Goal: Transaction & Acquisition: Obtain resource

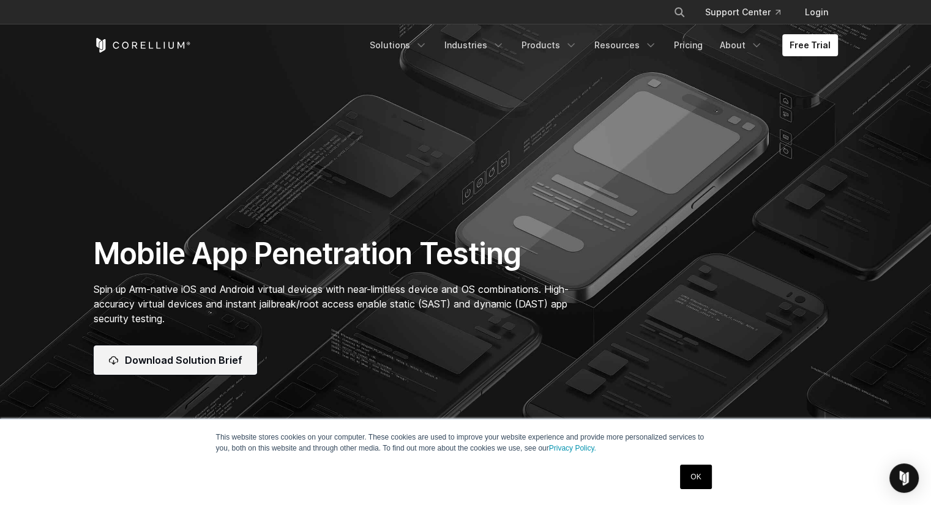
click at [206, 346] on link "Download Solution Brief" at bounding box center [175, 360] width 163 height 29
click at [694, 47] on link "Pricing" at bounding box center [687, 45] width 43 height 22
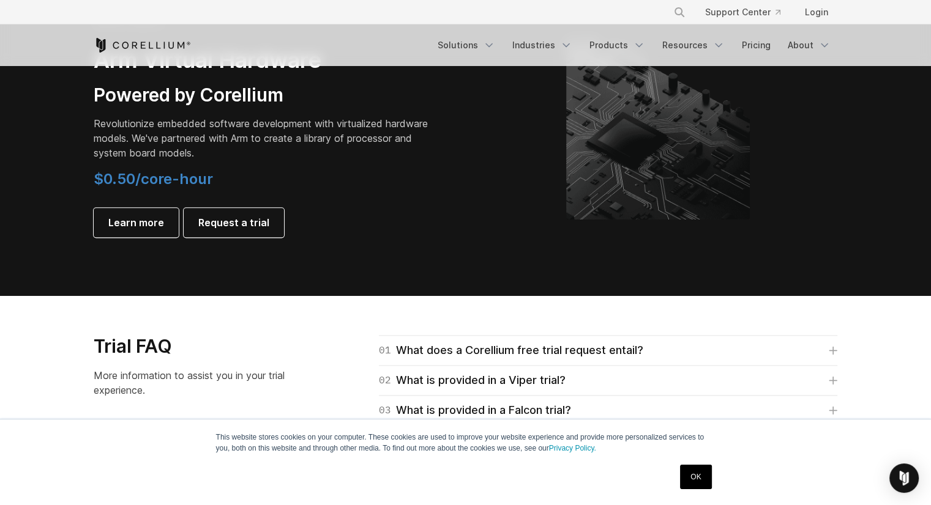
scroll to position [1471, 0]
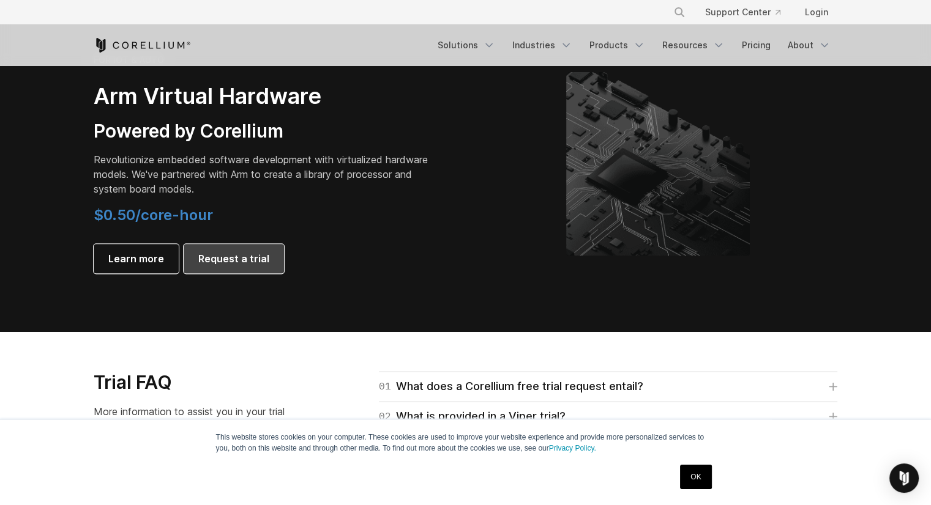
click at [228, 263] on span "Request a trial" at bounding box center [233, 258] width 71 height 15
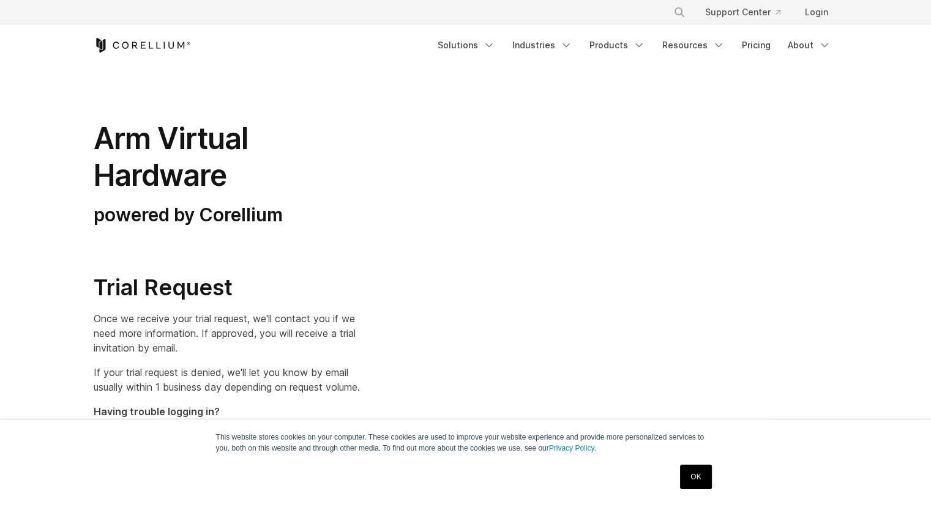
select select "**"
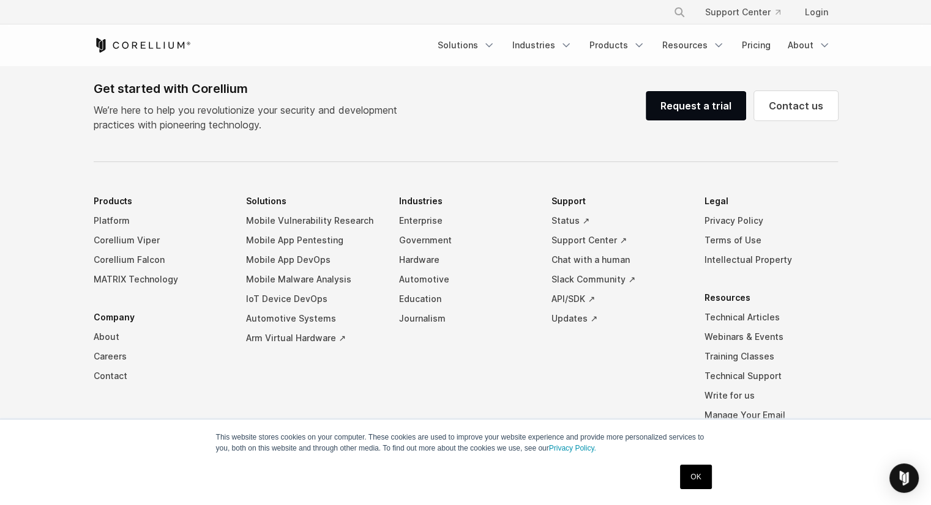
scroll to position [793, 0]
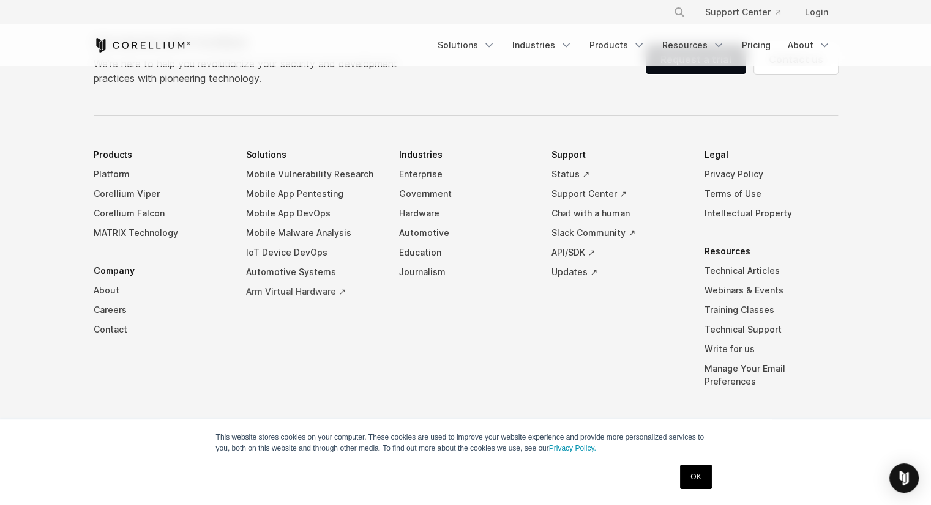
click at [312, 290] on link "Arm Virtual Hardware ↗" at bounding box center [312, 292] width 133 height 20
click at [130, 205] on link "Corellium Falcon" at bounding box center [160, 214] width 133 height 20
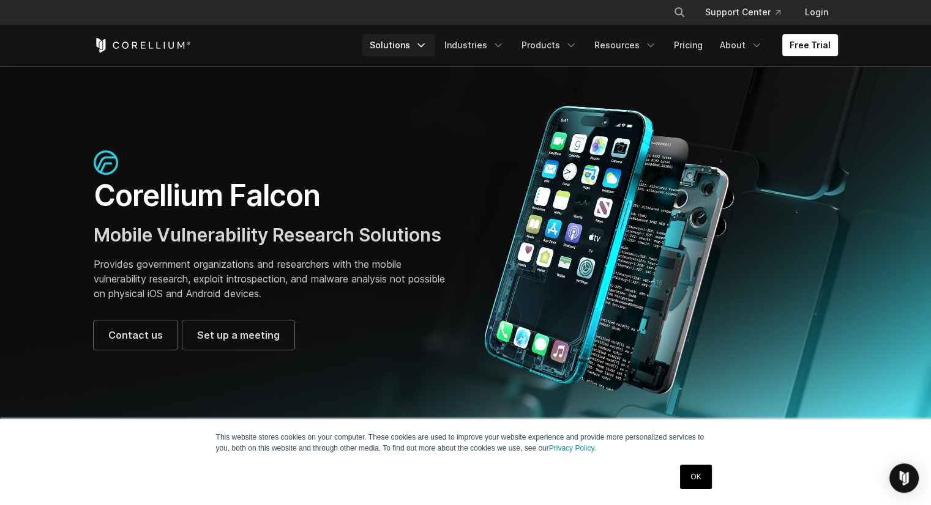
click at [405, 42] on link "Solutions" at bounding box center [398, 45] width 72 height 22
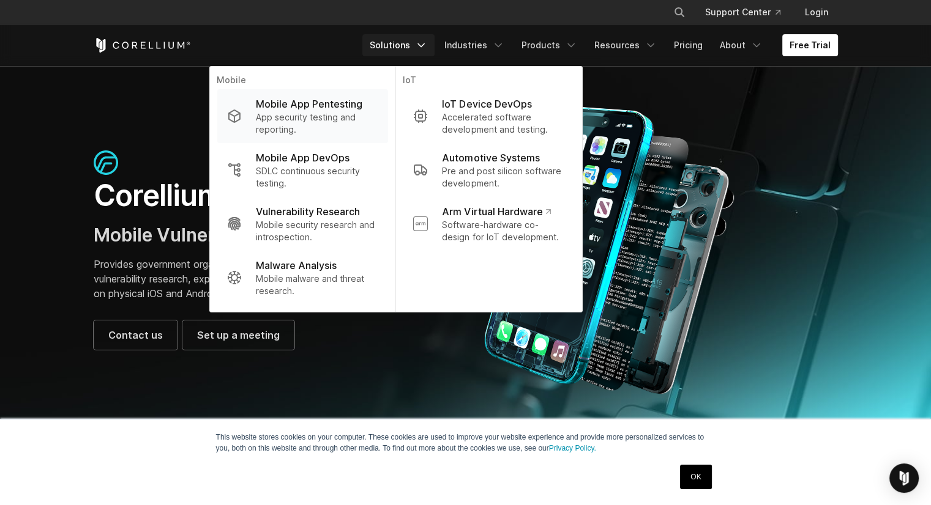
click at [345, 128] on p "App security testing and reporting." at bounding box center [317, 123] width 122 height 24
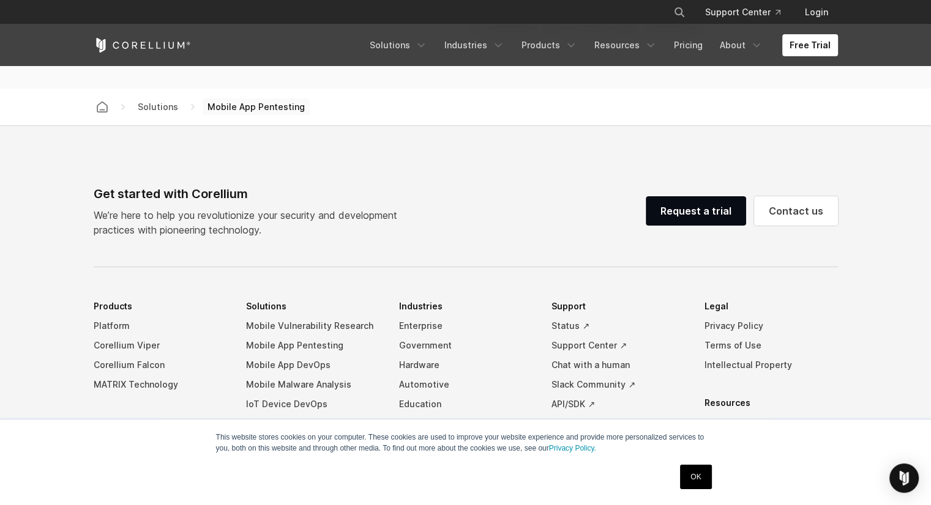
scroll to position [3715, 0]
click at [800, 50] on link "Free Trial" at bounding box center [810, 45] width 56 height 22
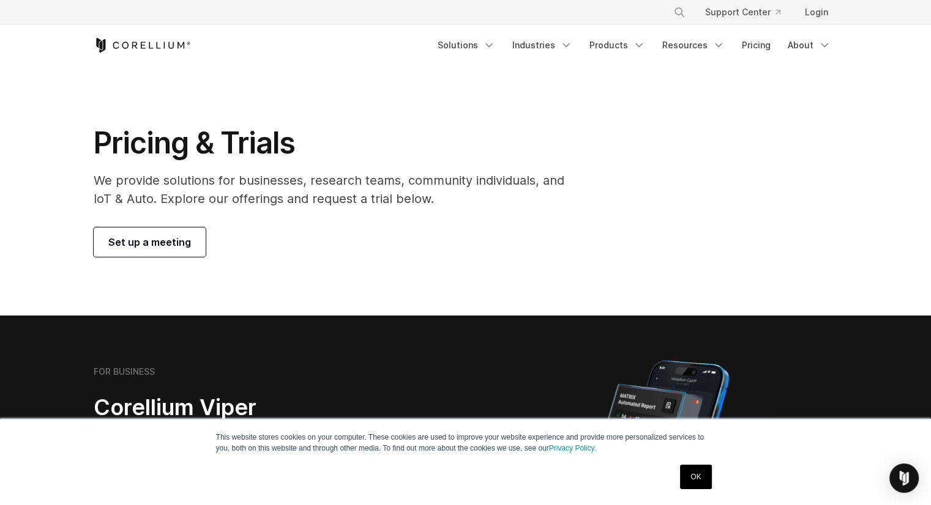
click at [148, 245] on span "Set up a meeting" at bounding box center [149, 242] width 83 height 15
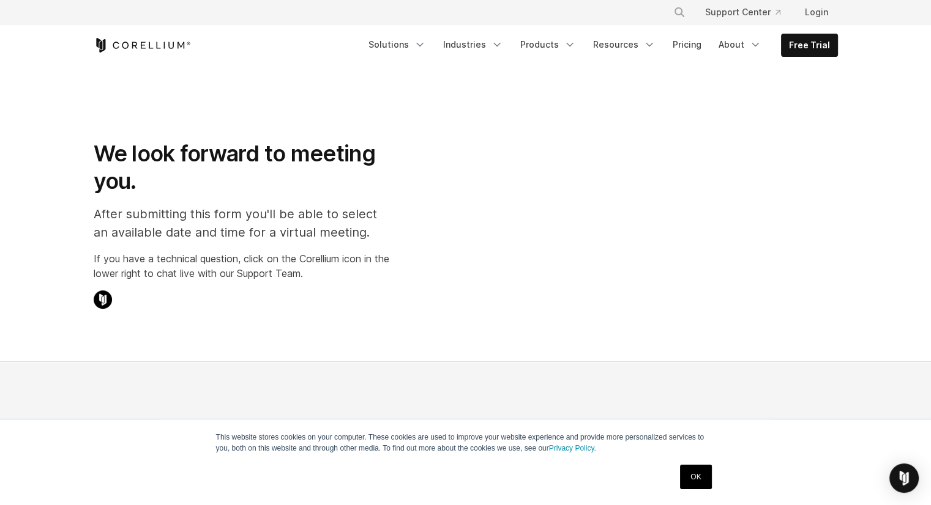
select select "**"
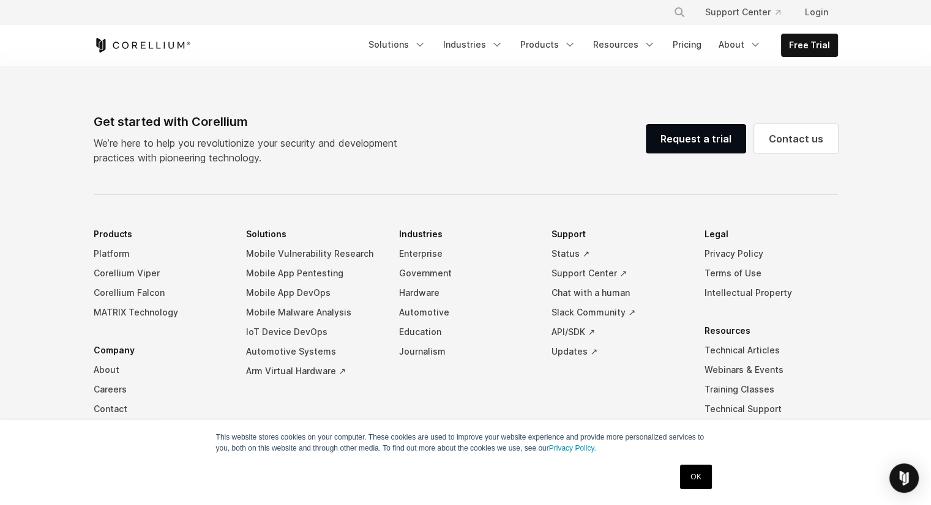
scroll to position [732, 0]
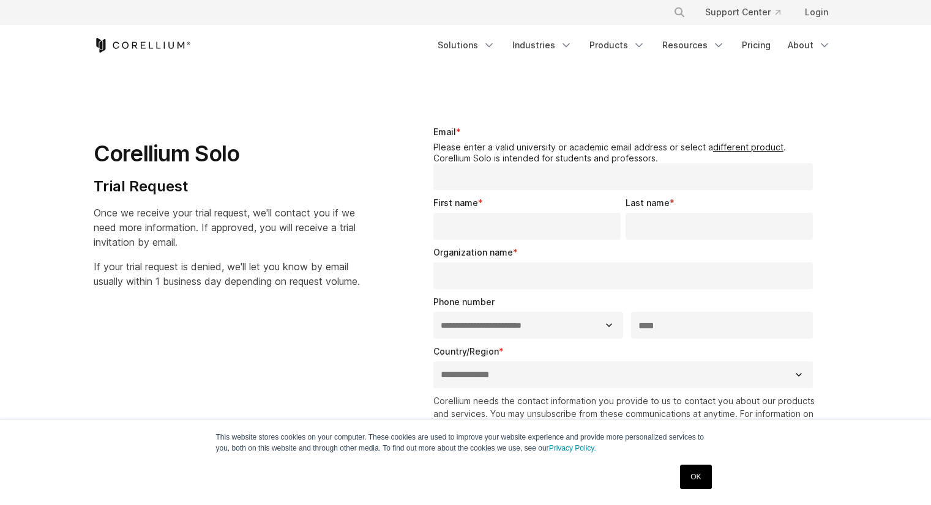
select select "**"
click at [496, 176] on input "Email *" at bounding box center [623, 176] width 380 height 27
click at [473, 151] on legend "Please enter a valid university or academic email address or select a different…" at bounding box center [625, 152] width 385 height 21
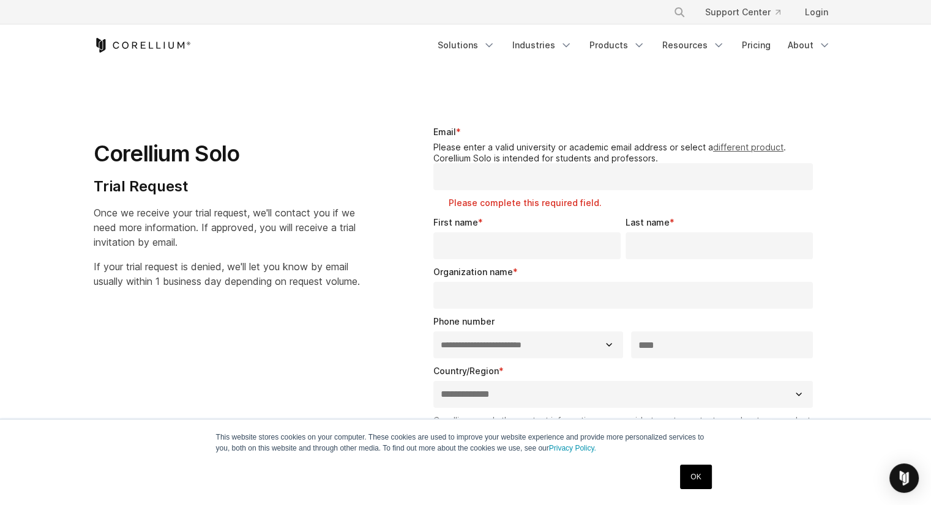
click at [727, 143] on link "different product" at bounding box center [748, 147] width 70 height 10
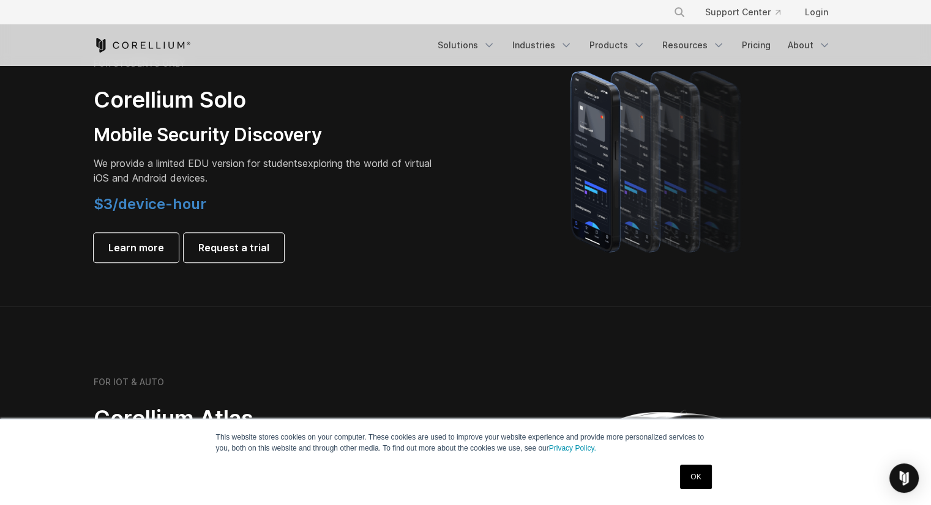
scroll to position [887, 0]
